Goal: Task Accomplishment & Management: Complete application form

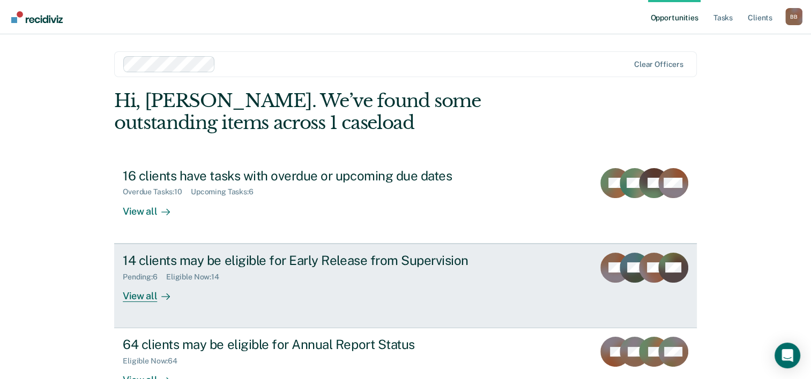
click at [147, 294] on div "View all" at bounding box center [153, 291] width 60 height 21
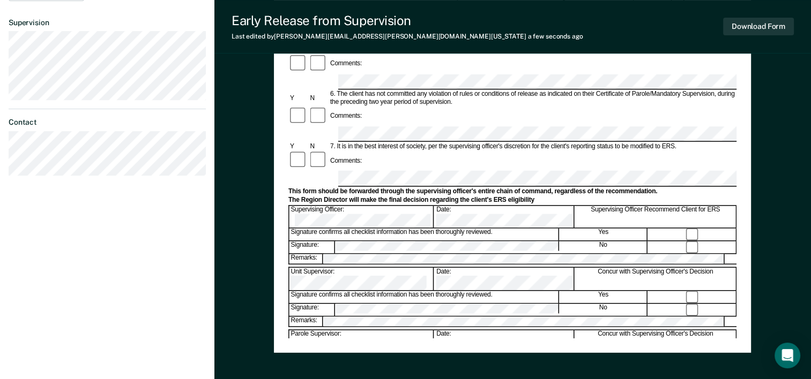
scroll to position [358, 0]
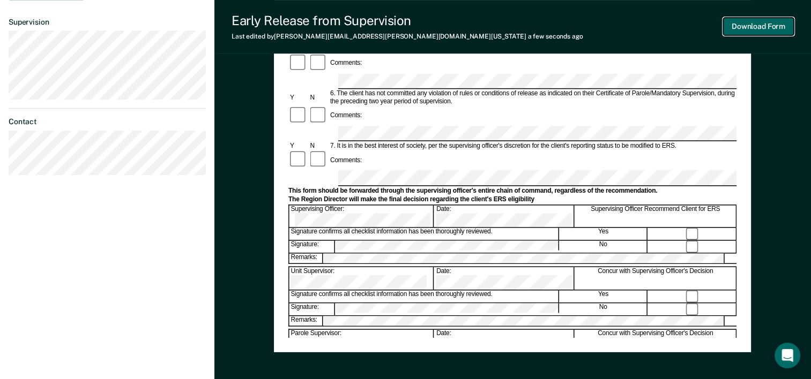
click at [752, 24] on button "Download Form" at bounding box center [758, 27] width 71 height 18
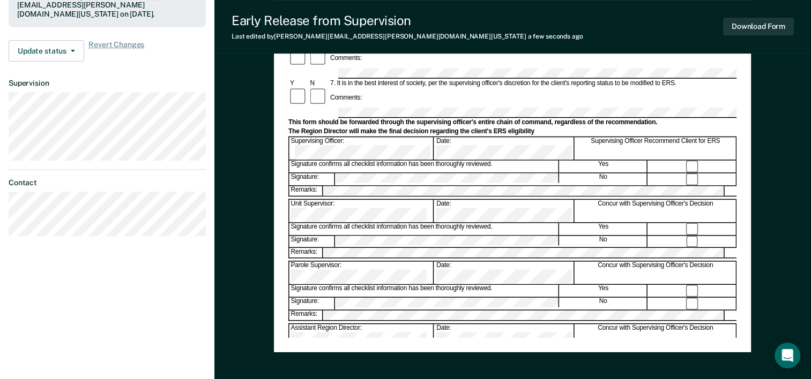
scroll to position [0, 0]
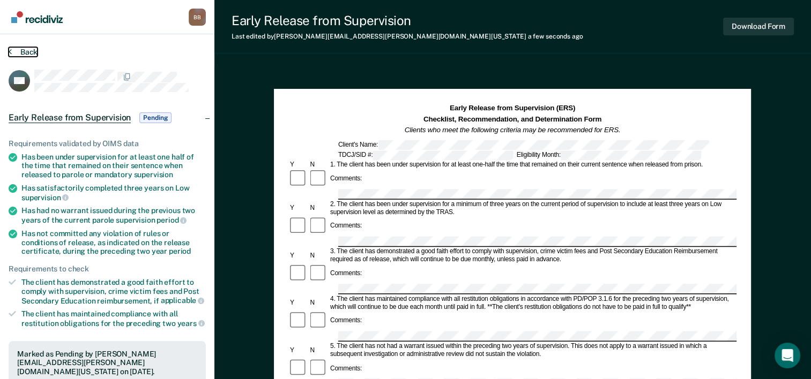
click at [25, 53] on button "Back" at bounding box center [23, 52] width 29 height 10
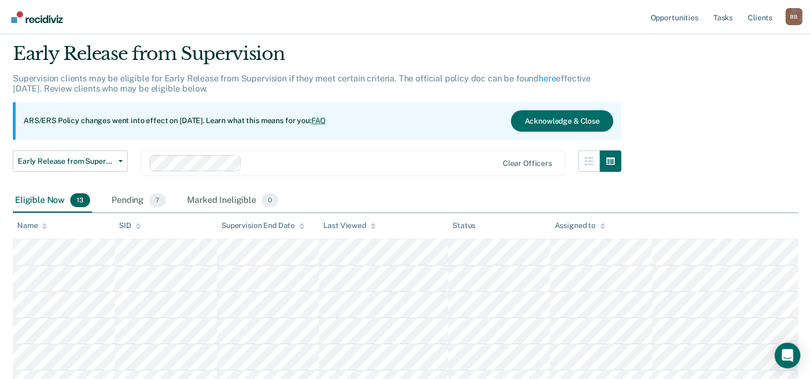
scroll to position [32, 0]
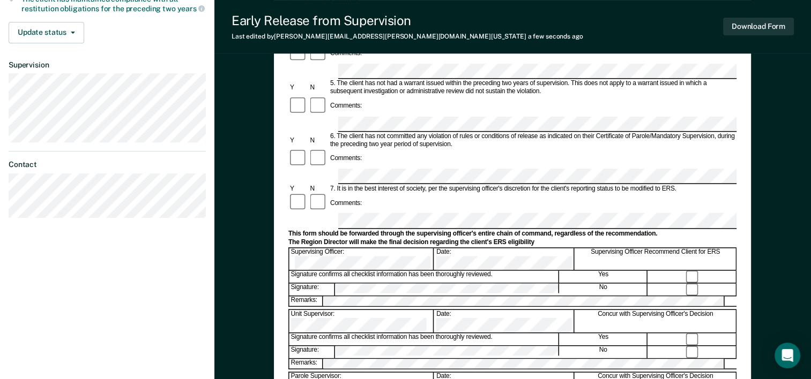
scroll to position [317, 0]
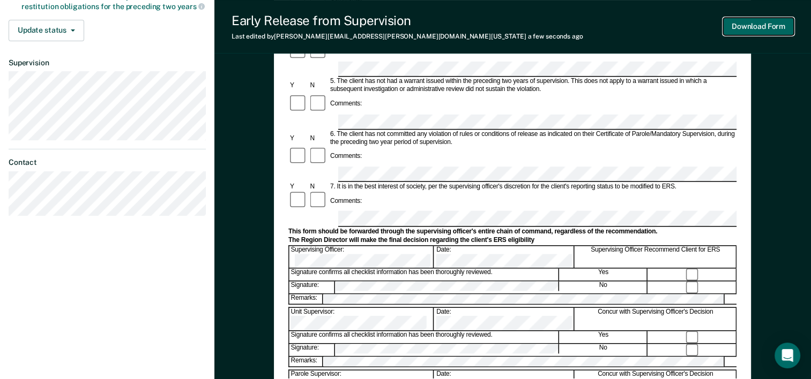
click at [753, 27] on button "Download Form" at bounding box center [758, 27] width 71 height 18
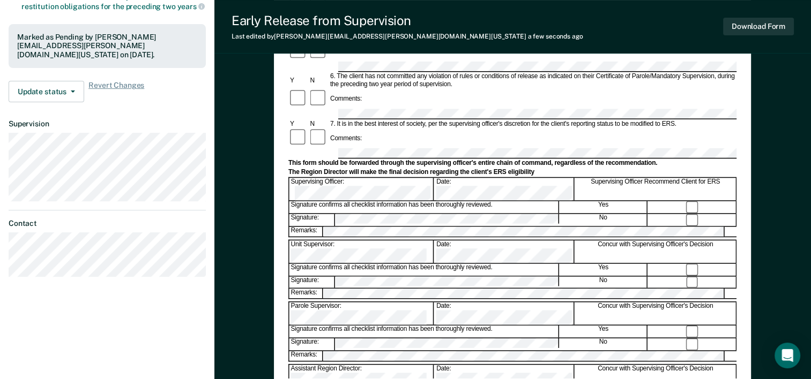
scroll to position [0, 0]
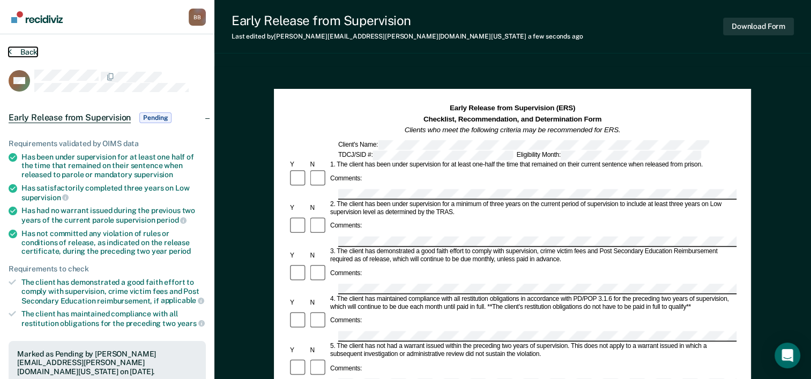
click at [23, 53] on button "Back" at bounding box center [23, 52] width 29 height 10
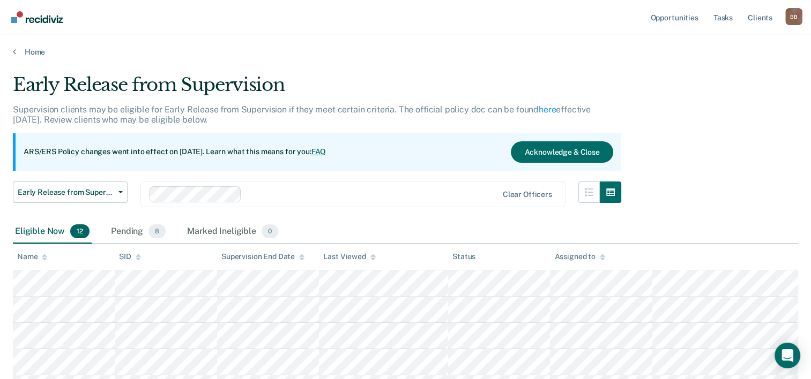
scroll to position [32, 0]
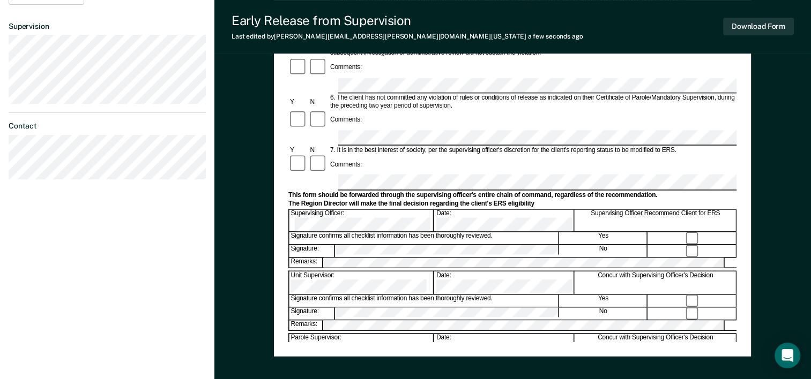
scroll to position [362, 0]
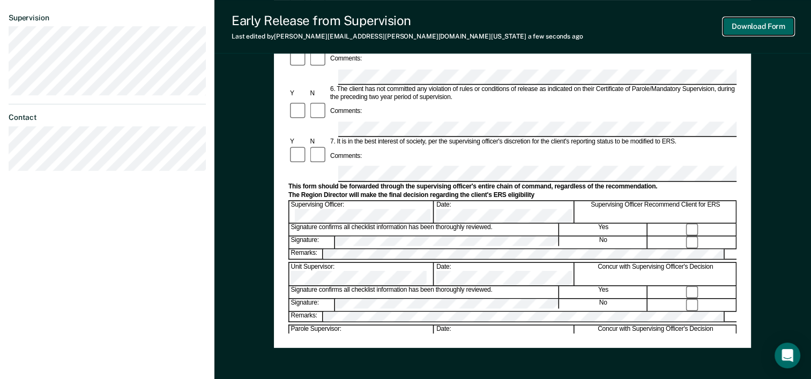
click at [738, 26] on button "Download Form" at bounding box center [758, 27] width 71 height 18
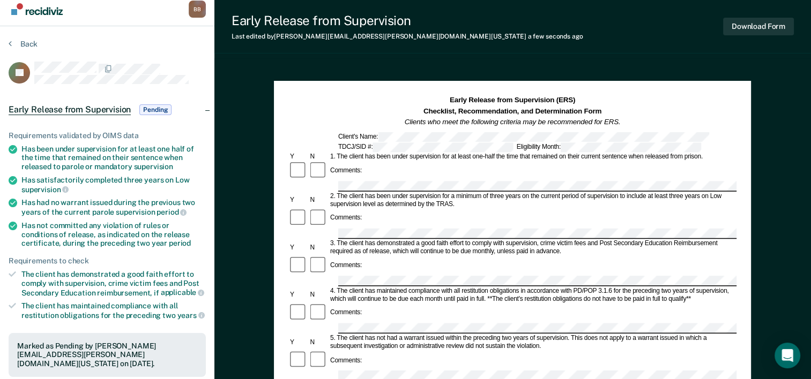
scroll to position [0, 0]
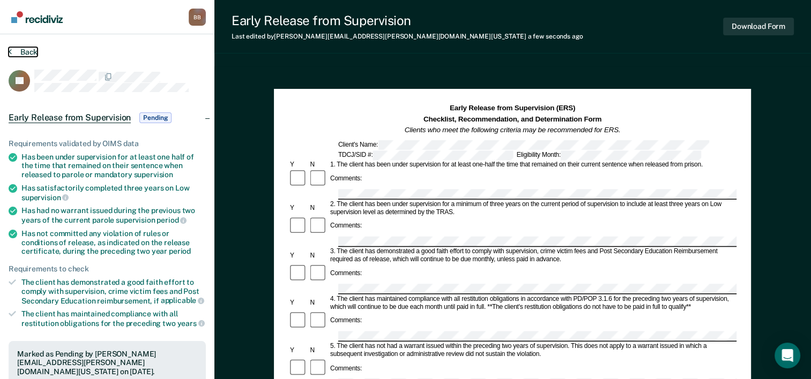
click at [21, 49] on button "Back" at bounding box center [23, 52] width 29 height 10
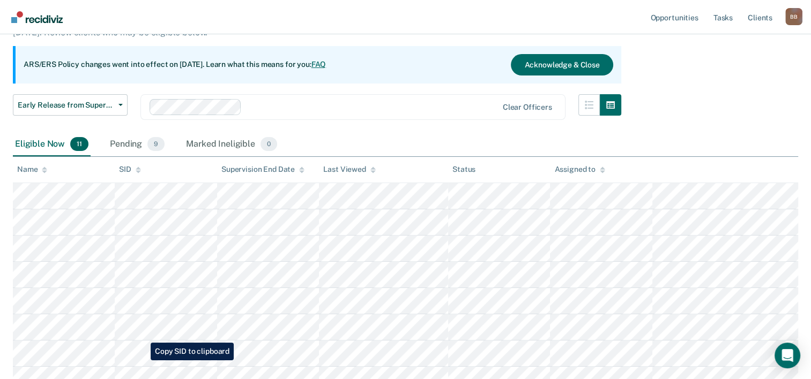
scroll to position [91, 0]
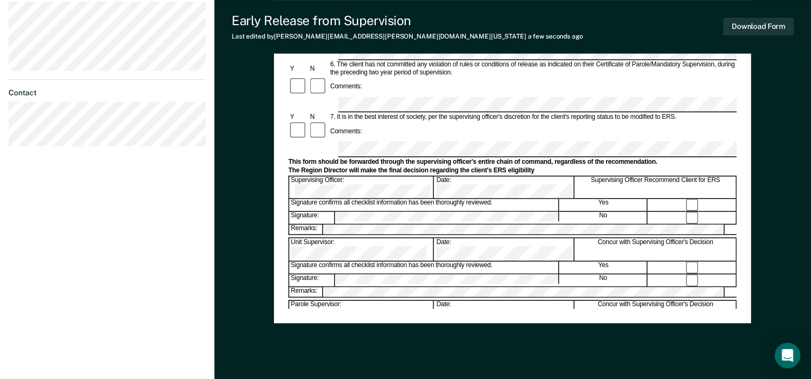
scroll to position [388, 0]
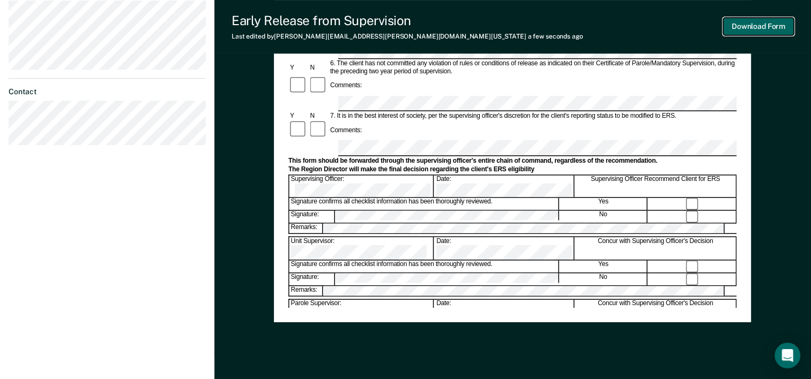
click at [733, 31] on button "Download Form" at bounding box center [758, 27] width 71 height 18
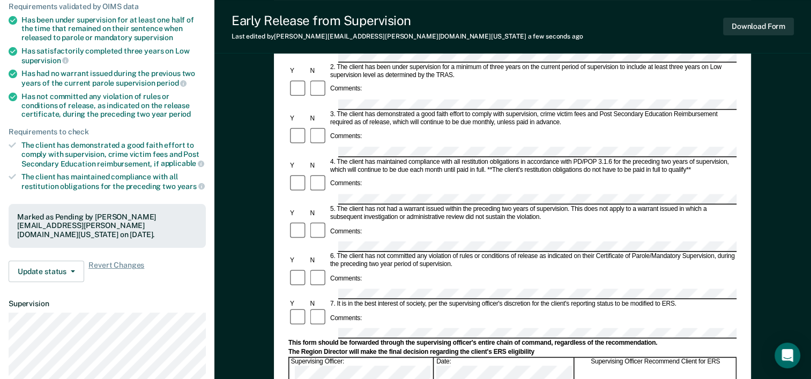
scroll to position [139, 0]
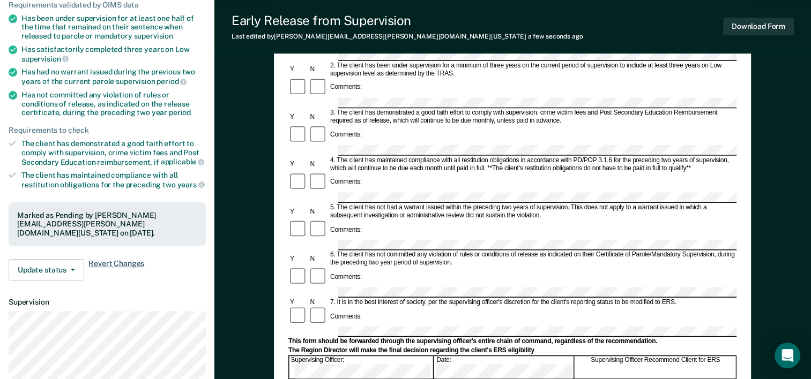
click at [101, 262] on span "Revert Changes" at bounding box center [116, 269] width 56 height 21
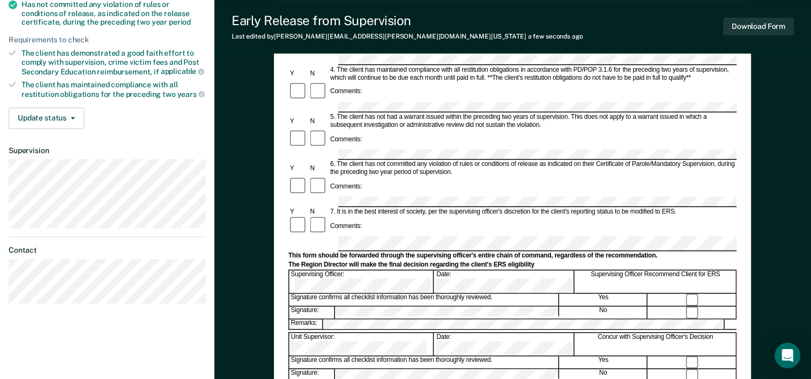
scroll to position [230, 0]
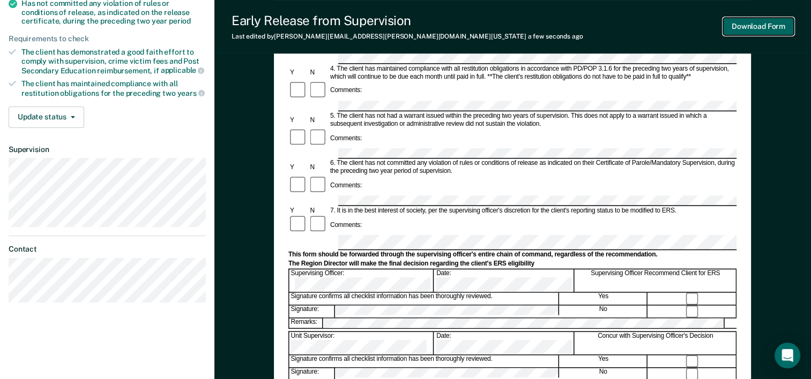
click at [758, 26] on button "Download Form" at bounding box center [758, 27] width 71 height 18
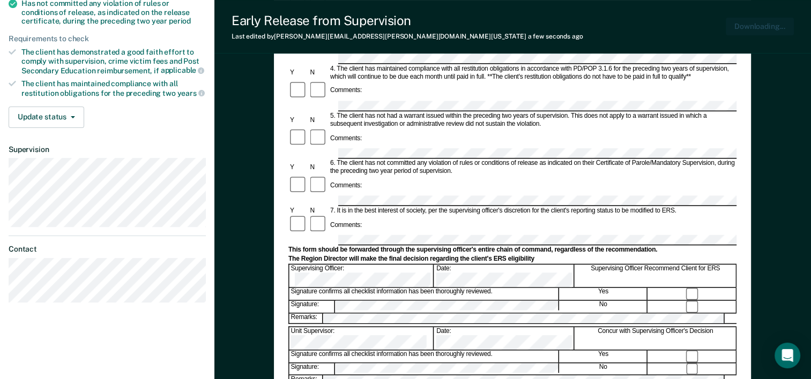
scroll to position [0, 0]
